Goal: Information Seeking & Learning: Learn about a topic

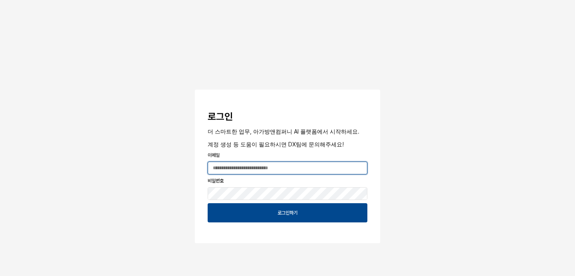
click at [254, 171] on input "App Frame" at bounding box center [287, 168] width 159 height 12
click at [0, 275] on com-1password-button at bounding box center [0, 276] width 0 height 0
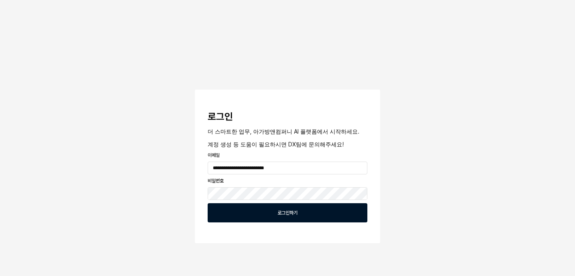
click at [300, 214] on div "로그인하기" at bounding box center [287, 212] width 153 height 18
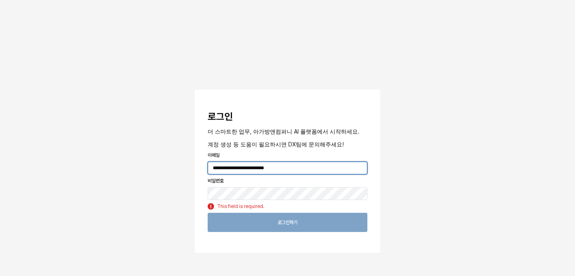
click at [296, 170] on input "**********" at bounding box center [287, 168] width 159 height 12
click at [0, 275] on com-1password-button at bounding box center [0, 276] width 0 height 0
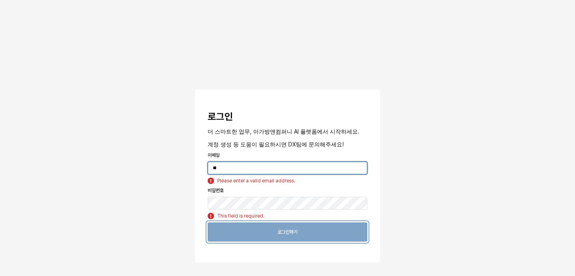
type input "*"
type input "**********"
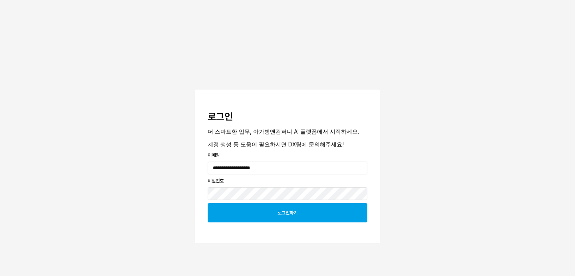
click at [295, 218] on div "로그인하기" at bounding box center [287, 212] width 153 height 18
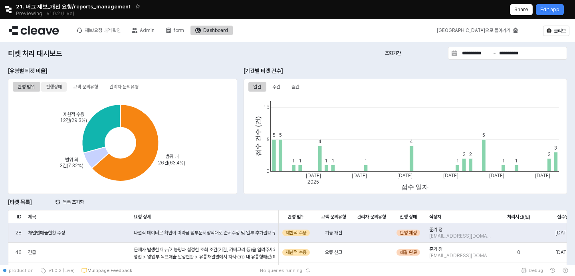
click at [64, 88] on div "진행상태" at bounding box center [54, 87] width 26 height 10
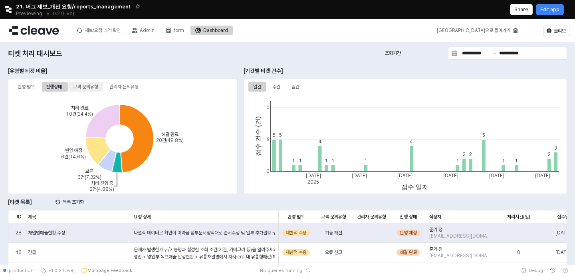
click at [85, 86] on div "고객 문의유형" at bounding box center [85, 87] width 25 height 10
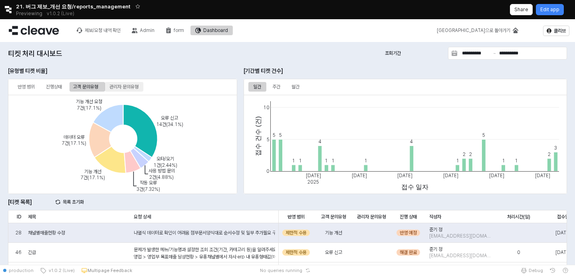
click at [122, 86] on div "관리자 문의유형" at bounding box center [123, 87] width 29 height 10
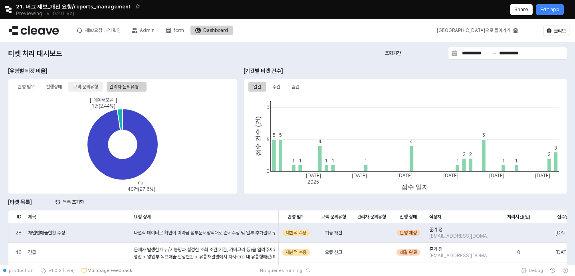
click at [98, 89] on div "고객 문의유형" at bounding box center [85, 87] width 25 height 10
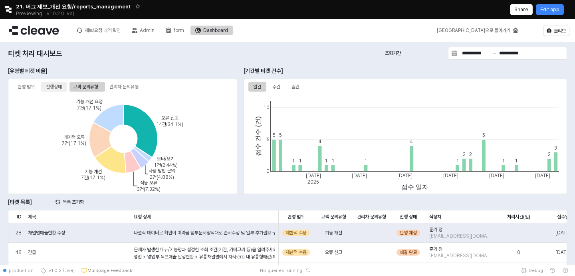
click at [58, 87] on div "진행상태" at bounding box center [54, 87] width 16 height 10
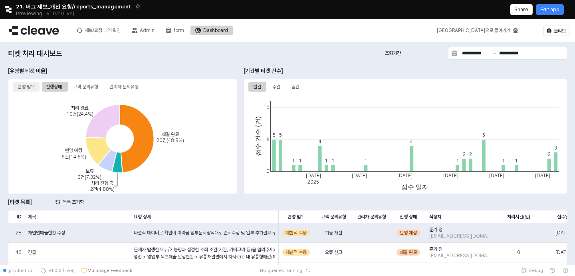
click at [30, 88] on div "반영 범위" at bounding box center [26, 87] width 17 height 10
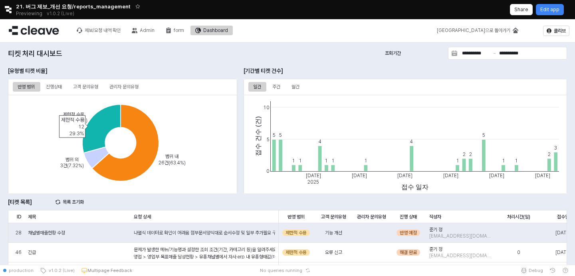
click at [99, 127] on icon "App Frame" at bounding box center [101, 128] width 38 height 48
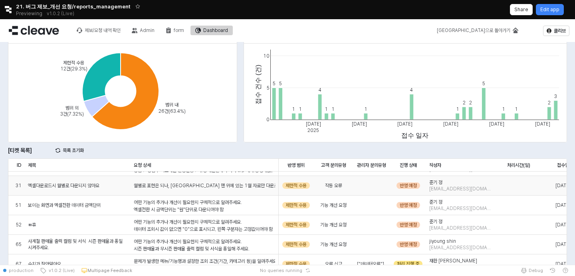
scroll to position [35, 0]
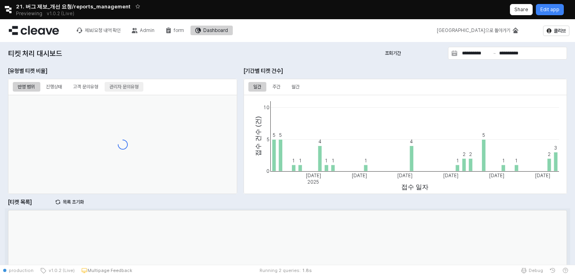
click at [127, 89] on div "관리자 문의유형" at bounding box center [123, 87] width 29 height 10
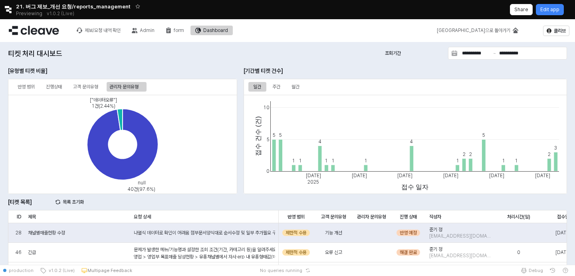
click at [127, 107] on div "null 40건(97.6%) ["데이터오류"] 1건(2.44%)" at bounding box center [122, 144] width 229 height 99
click at [121, 111] on icon "App Frame" at bounding box center [120, 120] width 6 height 22
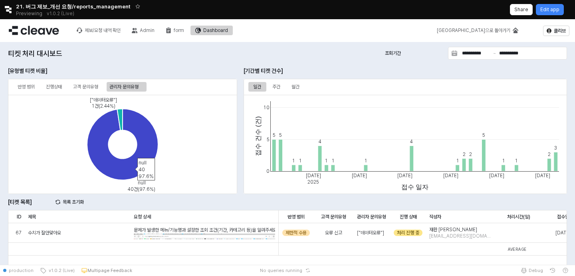
click at [136, 113] on icon "App Frame" at bounding box center [122, 144] width 71 height 71
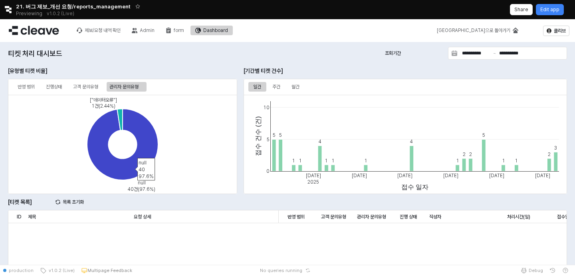
click at [123, 112] on icon "App Frame" at bounding box center [122, 144] width 71 height 71
click at [122, 113] on icon "App Frame" at bounding box center [120, 120] width 6 height 22
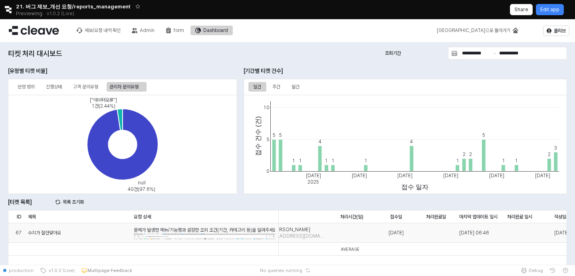
scroll to position [0, 199]
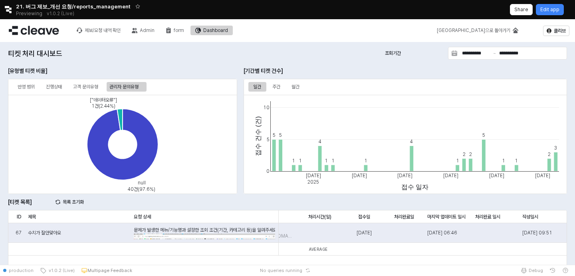
click at [51, 228] on div "수치가 잘안맞아요" at bounding box center [78, 233] width 106 height 20
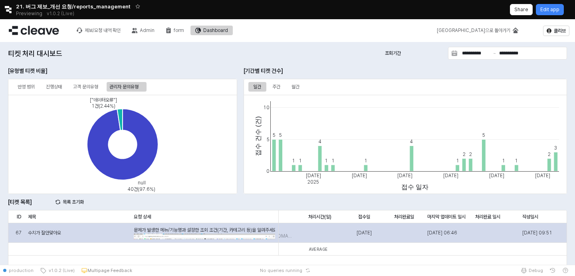
click at [51, 234] on span "수치가 잘안맞아요" at bounding box center [44, 232] width 33 height 6
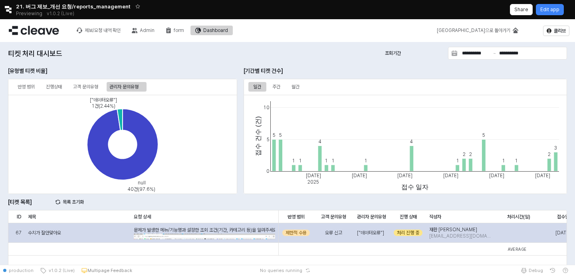
click at [291, 229] on div "제한적 수용" at bounding box center [296, 233] width 35 height 20
click at [254, 231] on div "**********" at bounding box center [287, 138] width 575 height 276
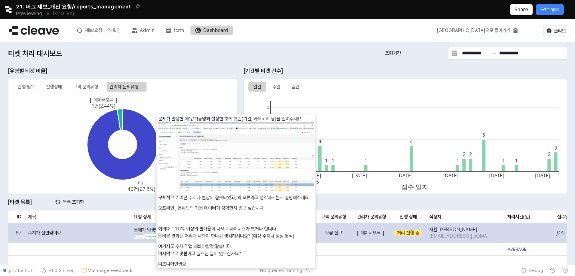
click at [329, 28] on div "제보/요청 내역 확인 Admin form Dashboard" at bounding box center [193, 30] width 377 height 17
click at [310, 46] on div "**********" at bounding box center [288, 201] width 566 height 313
click at [6, 9] on icon "Retool logo" at bounding box center [8, 9] width 7 height 7
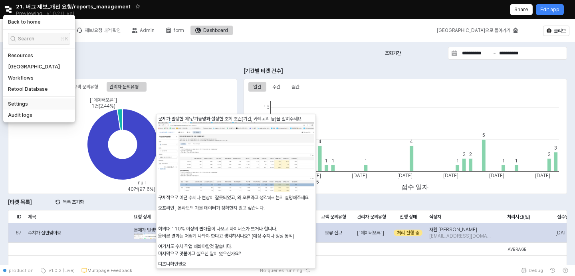
click at [33, 102] on div "Settings" at bounding box center [39, 104] width 62 height 6
